Goal: Task Accomplishment & Management: Use online tool/utility

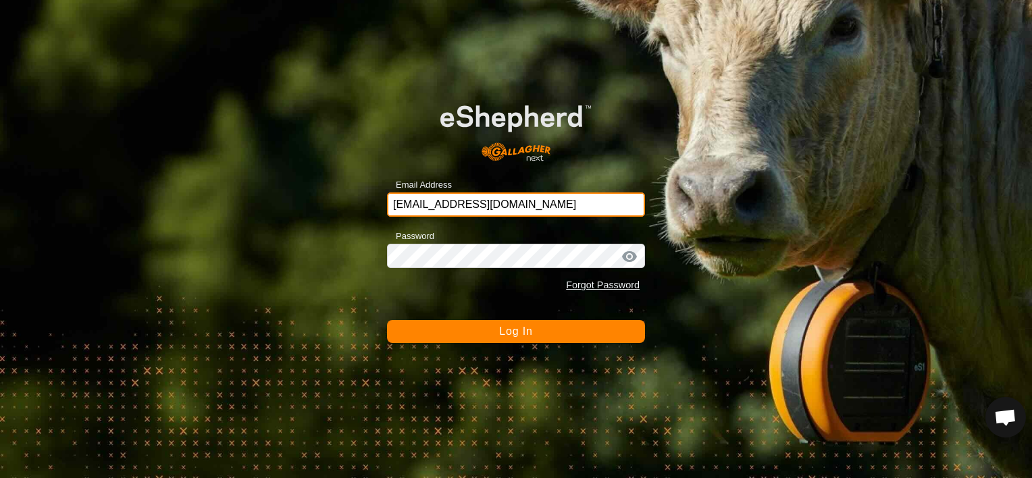
click at [524, 201] on input "[EMAIL_ADDRESS][DOMAIN_NAME]" at bounding box center [516, 204] width 258 height 24
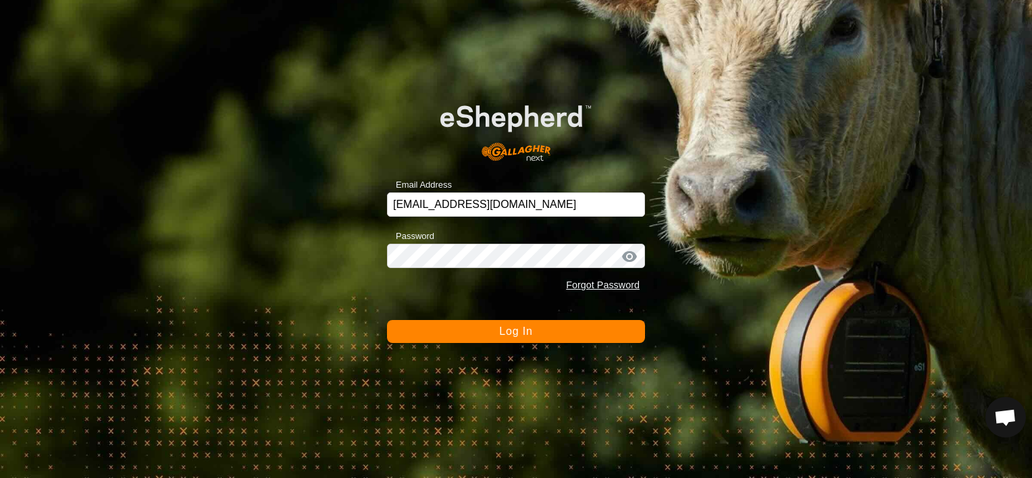
click at [491, 337] on button "Log In" at bounding box center [516, 331] width 258 height 23
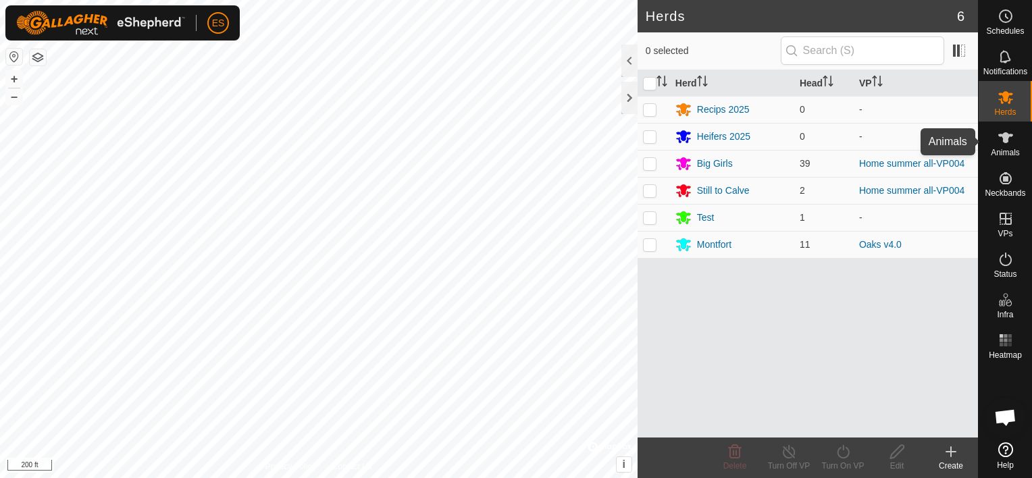
click at [1005, 134] on icon at bounding box center [1005, 137] width 15 height 11
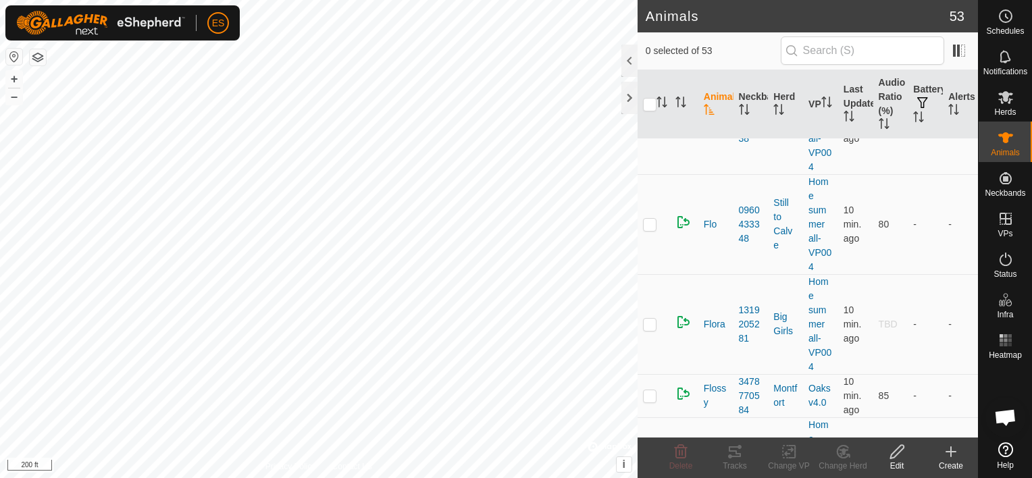
scroll to position [3527, 0]
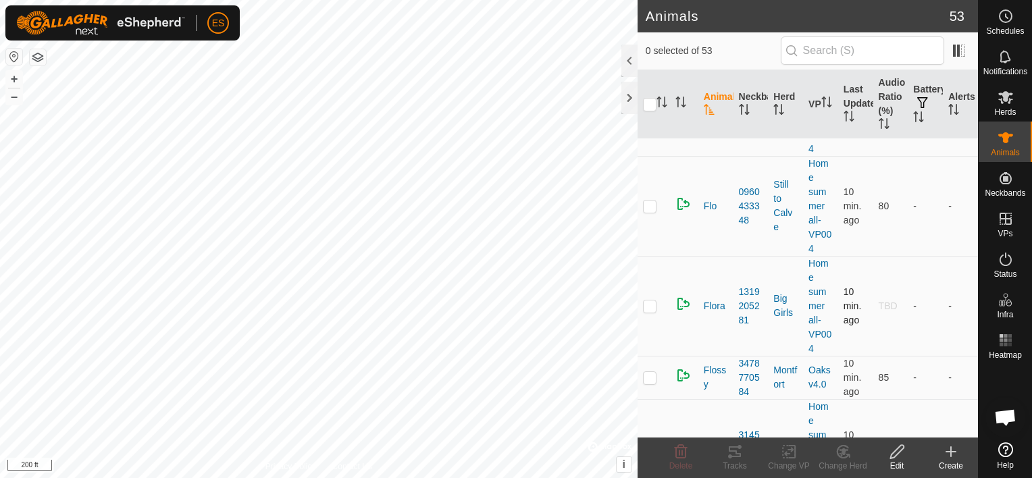
click at [652, 301] on p-checkbox at bounding box center [650, 306] width 14 height 11
checkbox input "true"
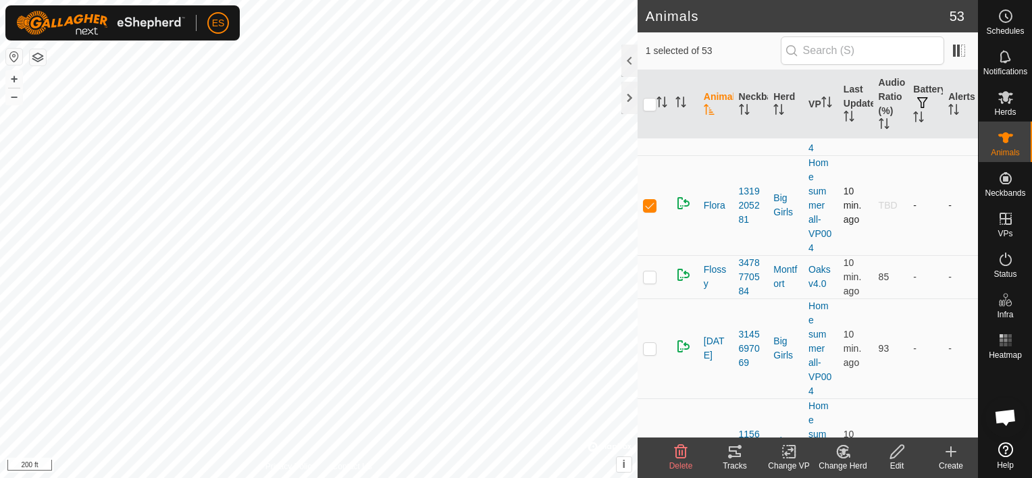
scroll to position [3626, 0]
click at [649, 272] on p-checkbox at bounding box center [650, 277] width 14 height 11
checkbox input "true"
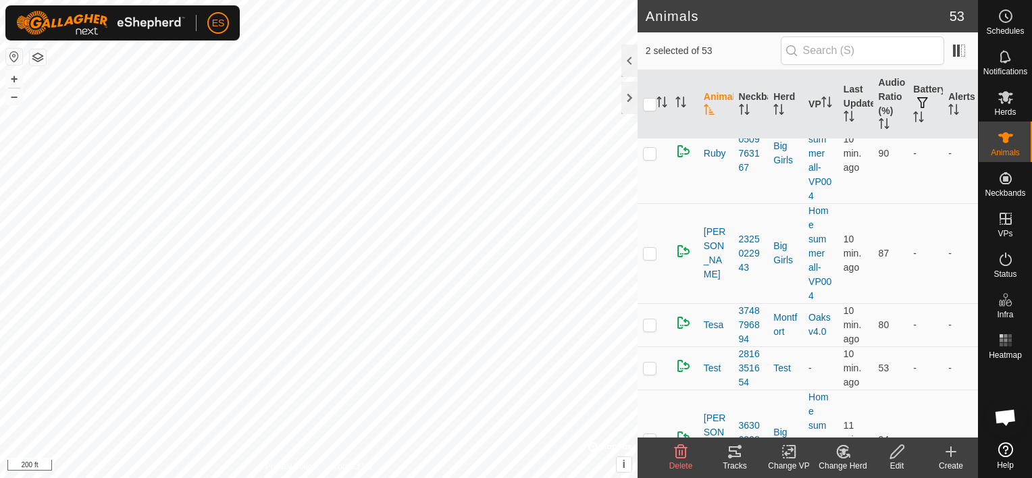
scroll to position [4367, 0]
click at [646, 319] on p-checkbox at bounding box center [650, 323] width 14 height 11
checkbox input "true"
click at [787, 461] on div "Change VP" at bounding box center [789, 466] width 54 height 12
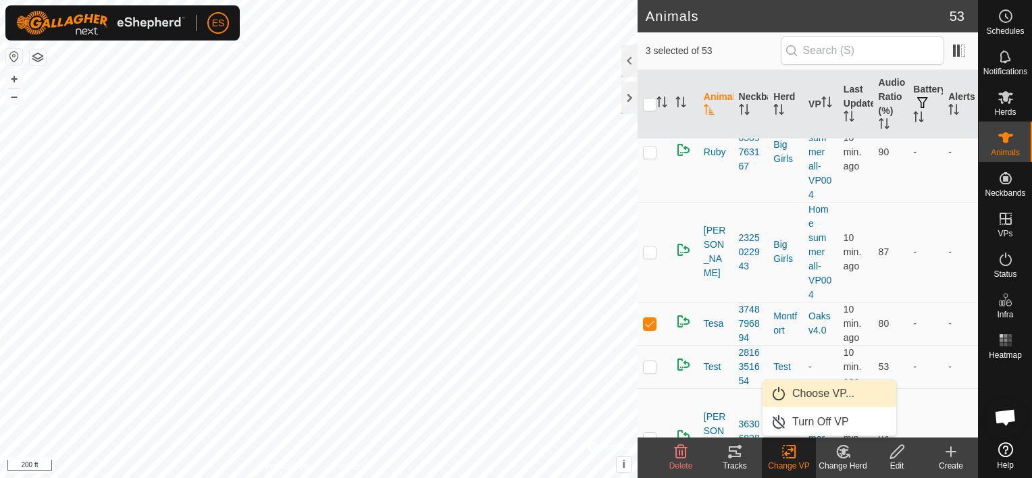
click at [810, 394] on link "Choose VP..." at bounding box center [829, 393] width 134 height 27
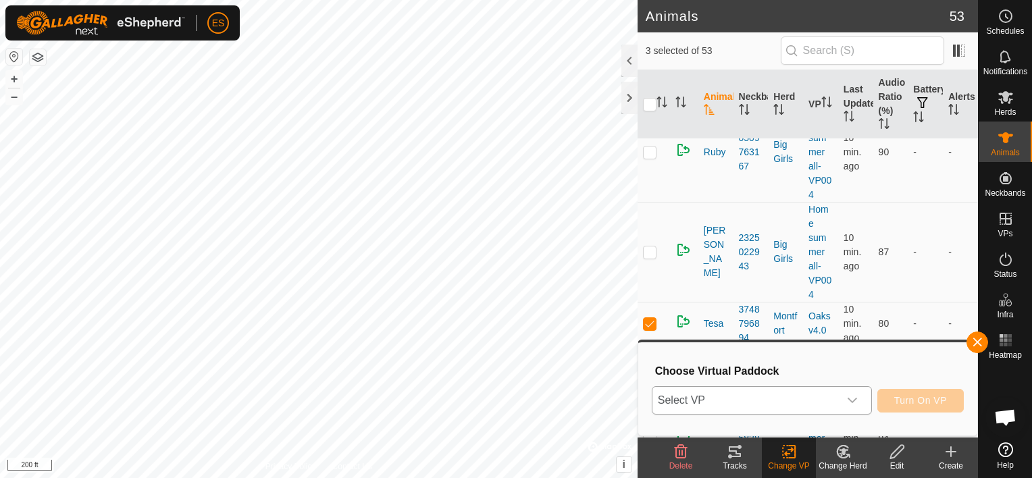
click at [856, 400] on icon "dropdown trigger" at bounding box center [852, 400] width 9 height 5
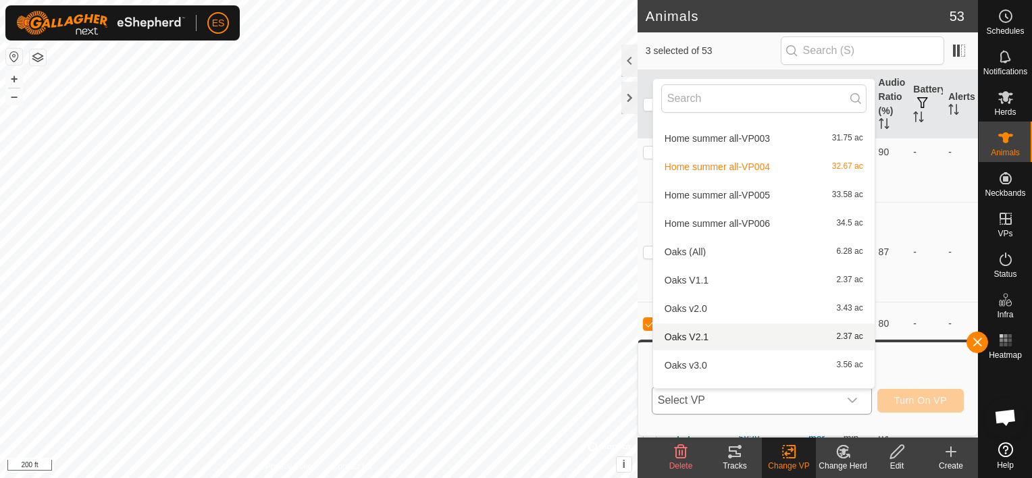
scroll to position [591, 0]
click at [750, 190] on li "Home summer all-VP005 33.58 ac" at bounding box center [764, 195] width 222 height 27
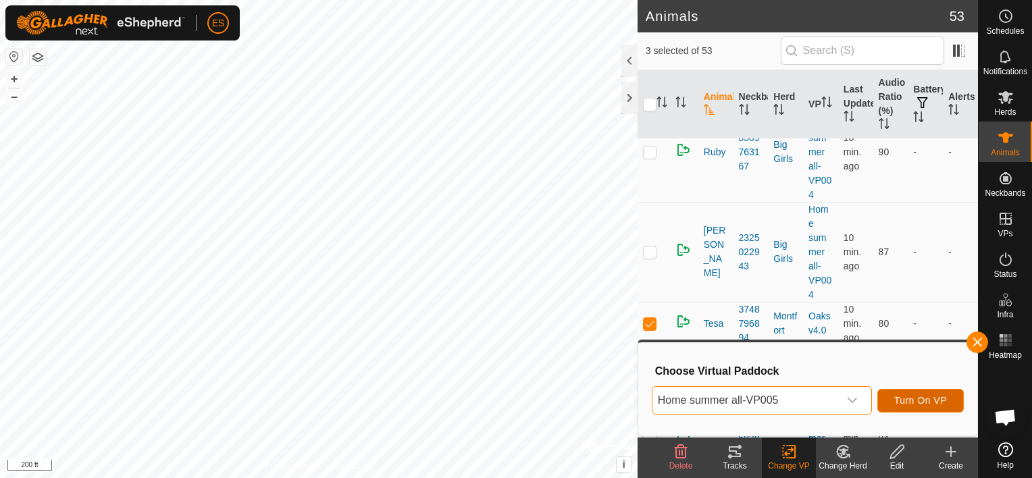
click at [919, 400] on span "Turn On VP" at bounding box center [920, 400] width 53 height 11
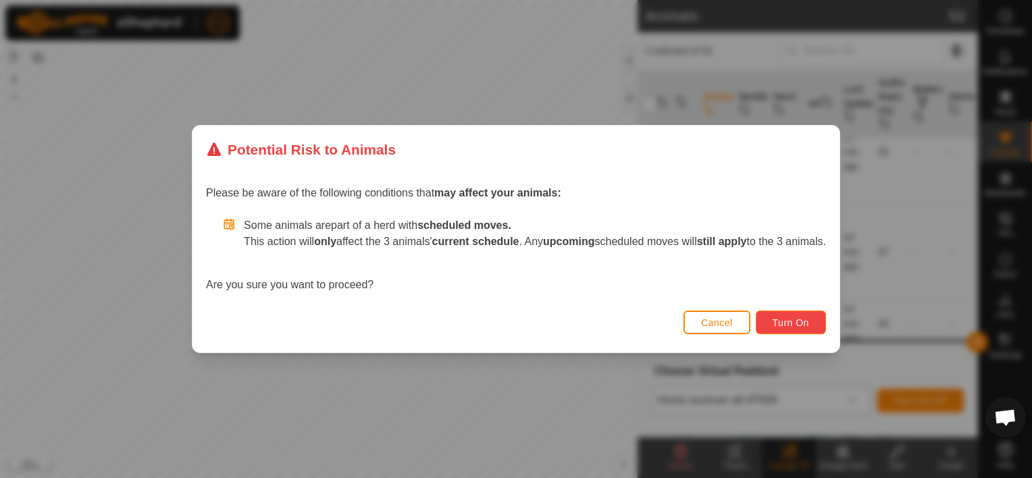
click at [796, 328] on button "Turn On" at bounding box center [791, 323] width 70 height 24
